Goal: Information Seeking & Learning: Find contact information

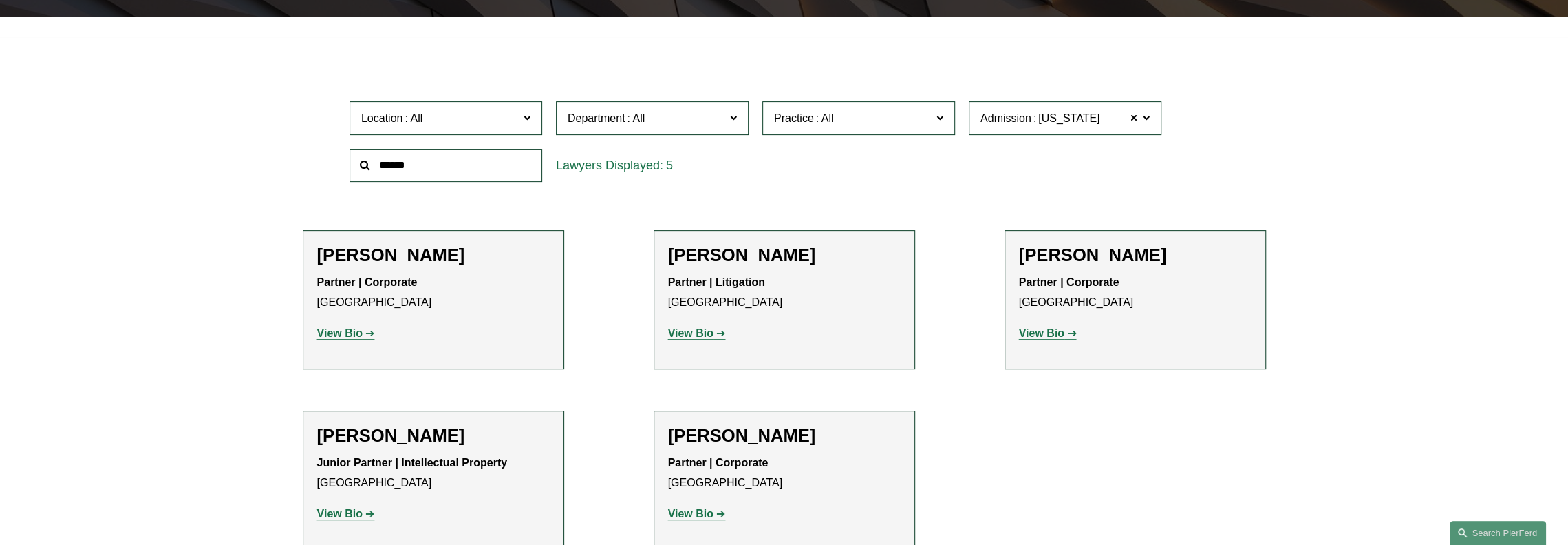
scroll to position [482, 0]
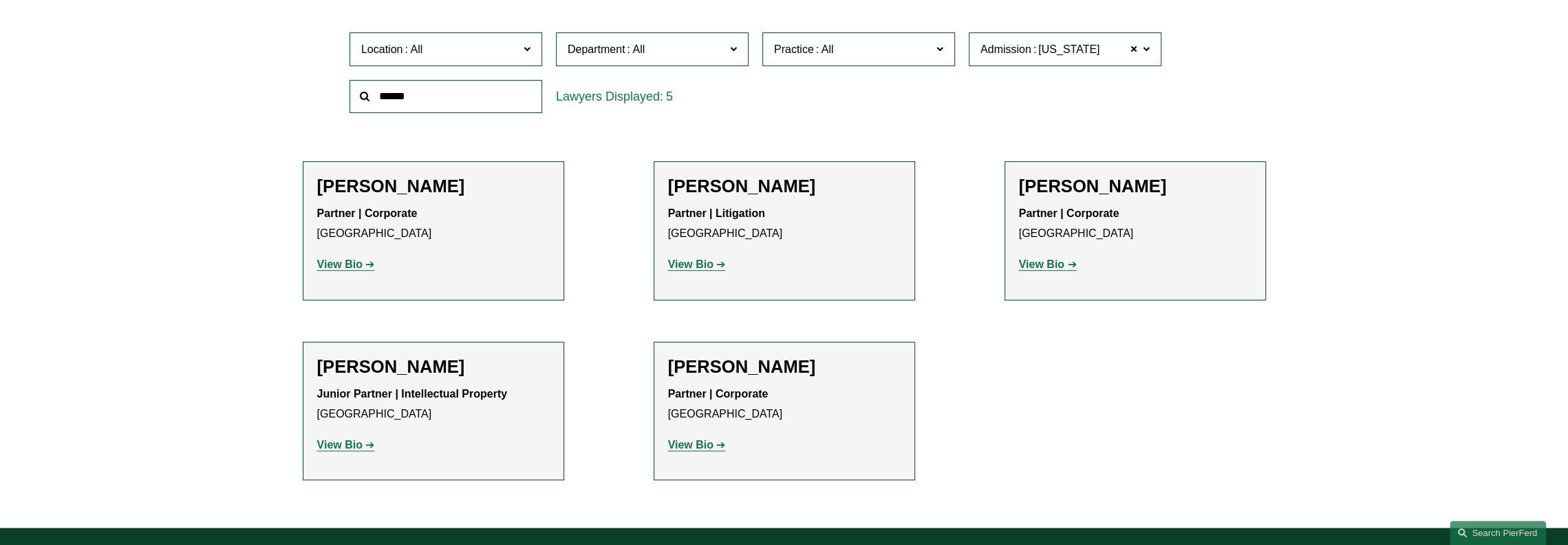
click at [344, 266] on strong "View Bio" at bounding box center [339, 264] width 45 height 12
click at [776, 189] on h2 "[PERSON_NAME]" at bounding box center [784, 186] width 233 height 21
click at [695, 267] on strong "View Bio" at bounding box center [690, 264] width 45 height 12
click at [1050, 266] on strong "View Bio" at bounding box center [1041, 264] width 45 height 12
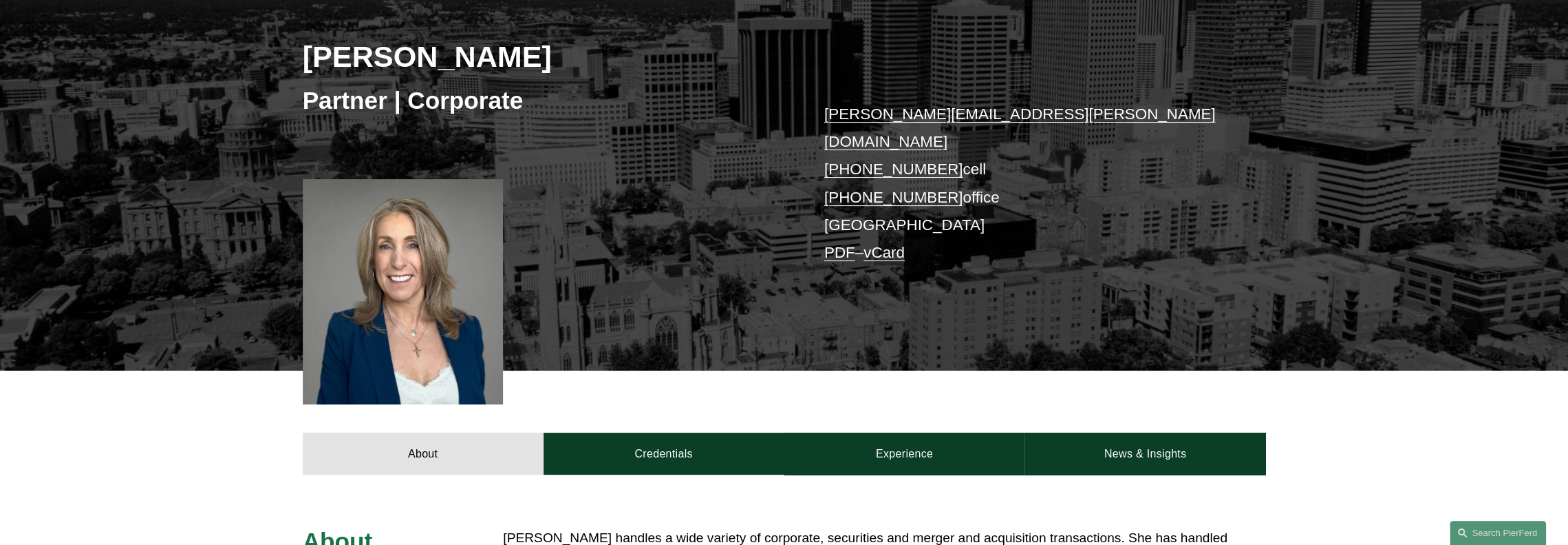
scroll to position [207, 0]
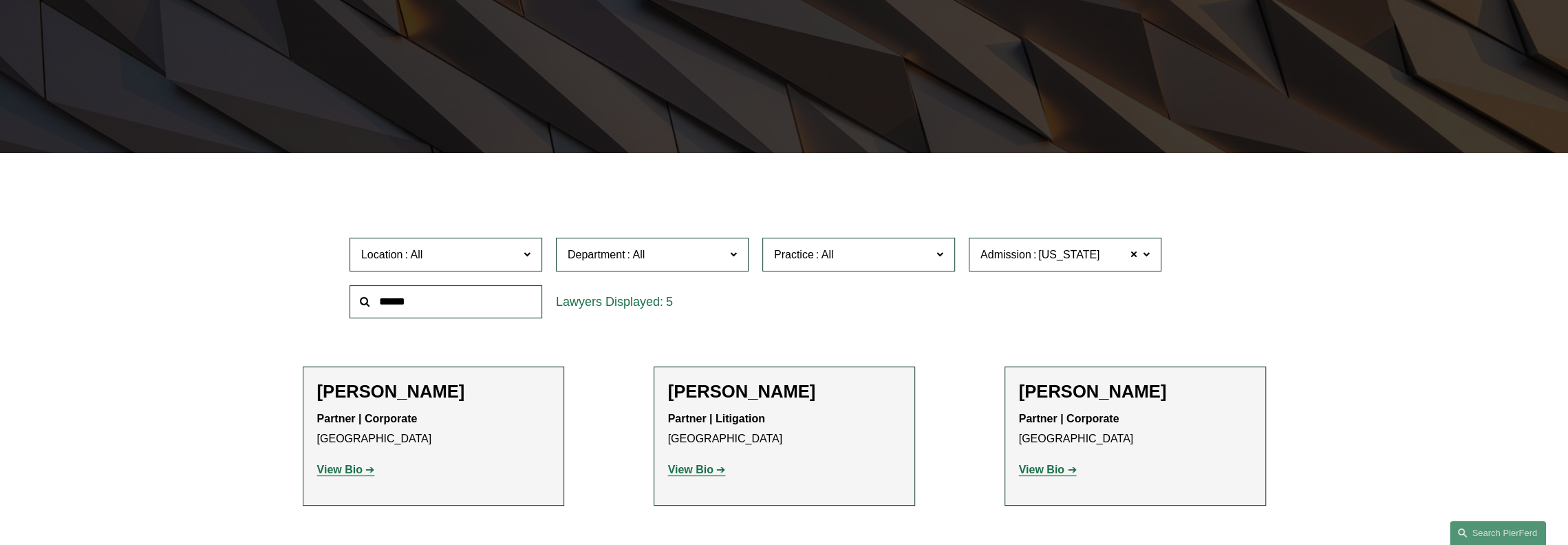
scroll to position [344, 0]
